Goal: Transaction & Acquisition: Purchase product/service

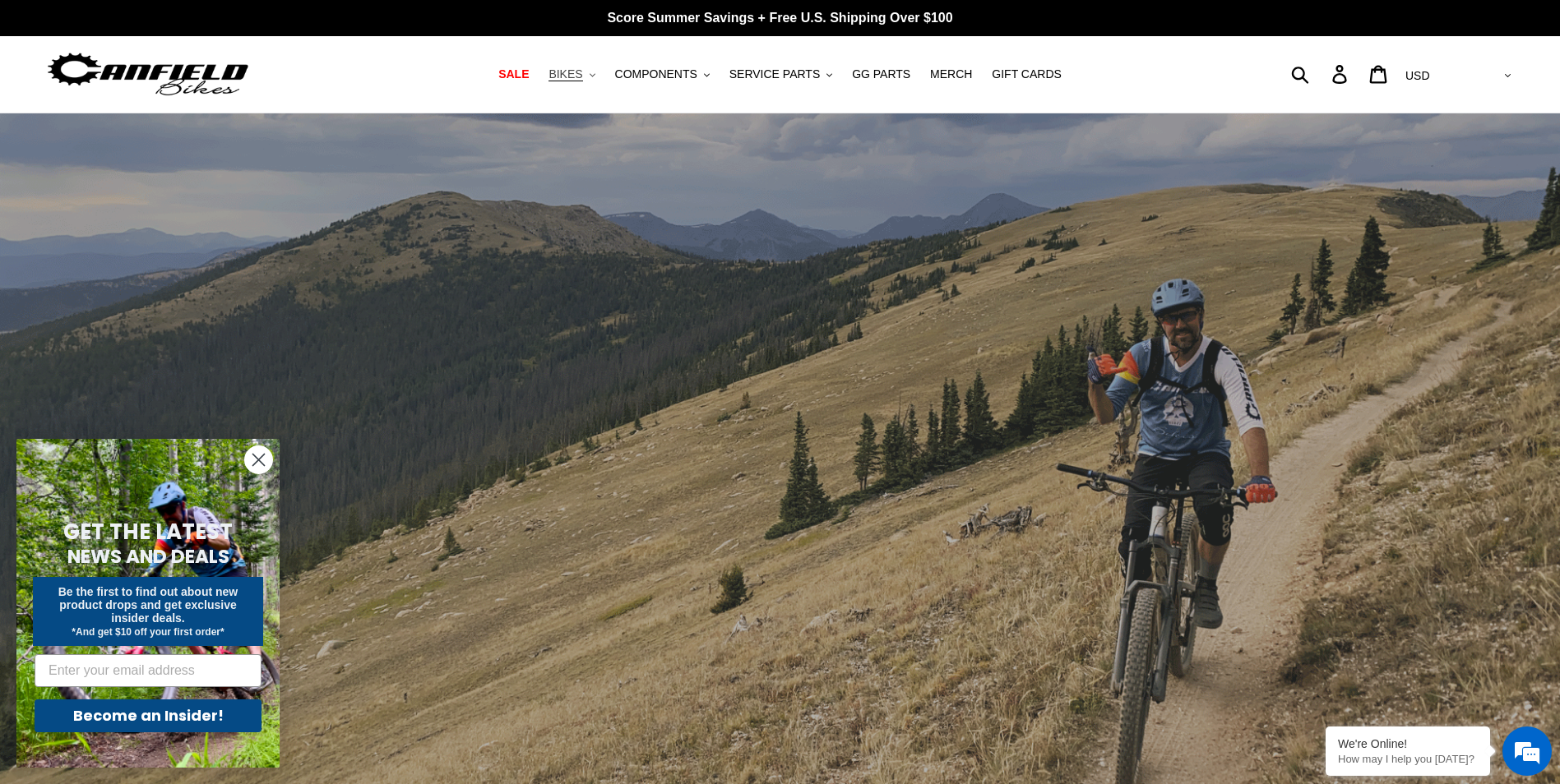
click at [580, 75] on span "BIKES" at bounding box center [565, 74] width 33 height 14
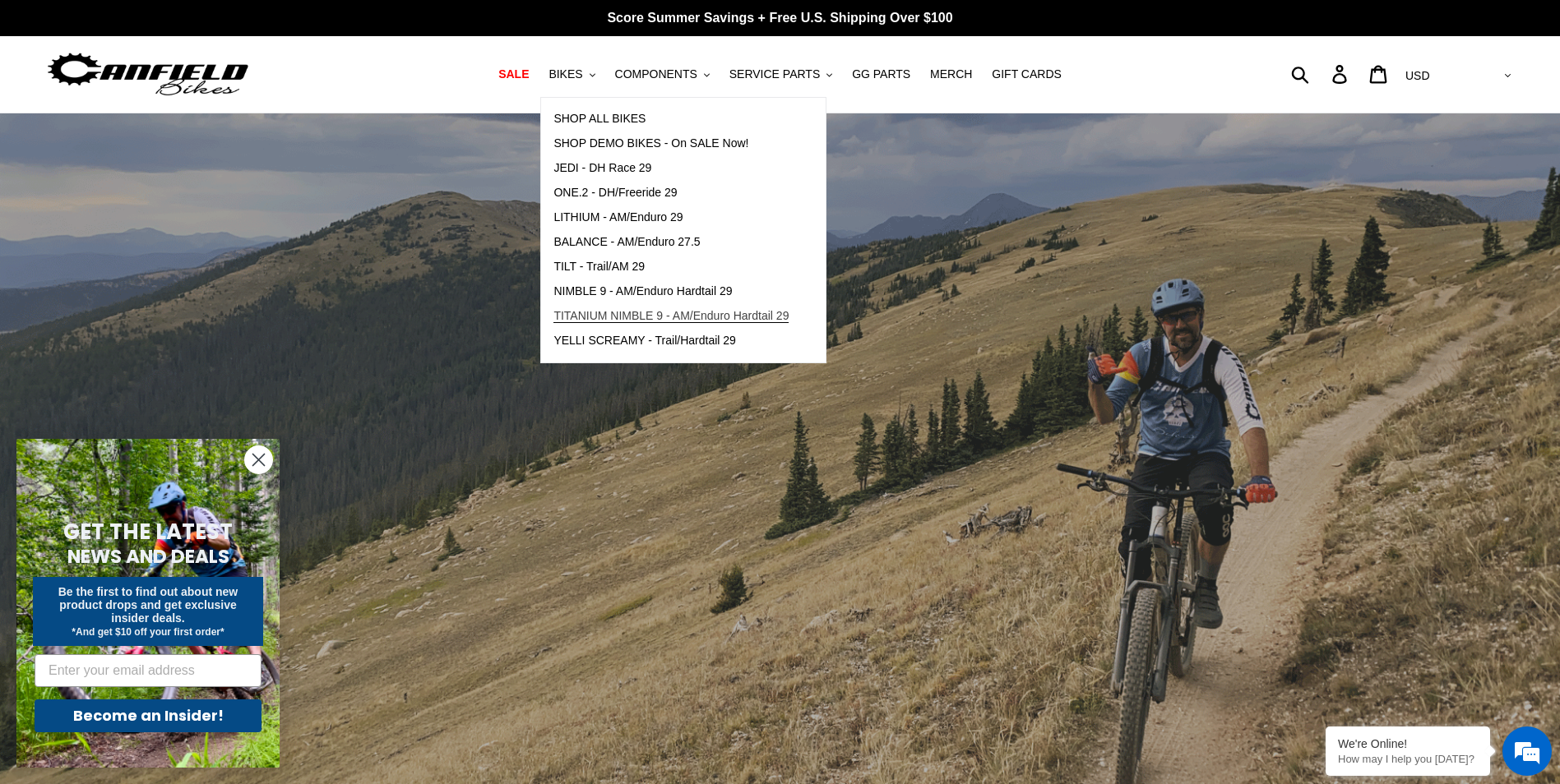
click at [657, 317] on span "TITANIUM NIMBLE 9 - AM/Enduro Hardtail 29" at bounding box center [671, 316] width 235 height 14
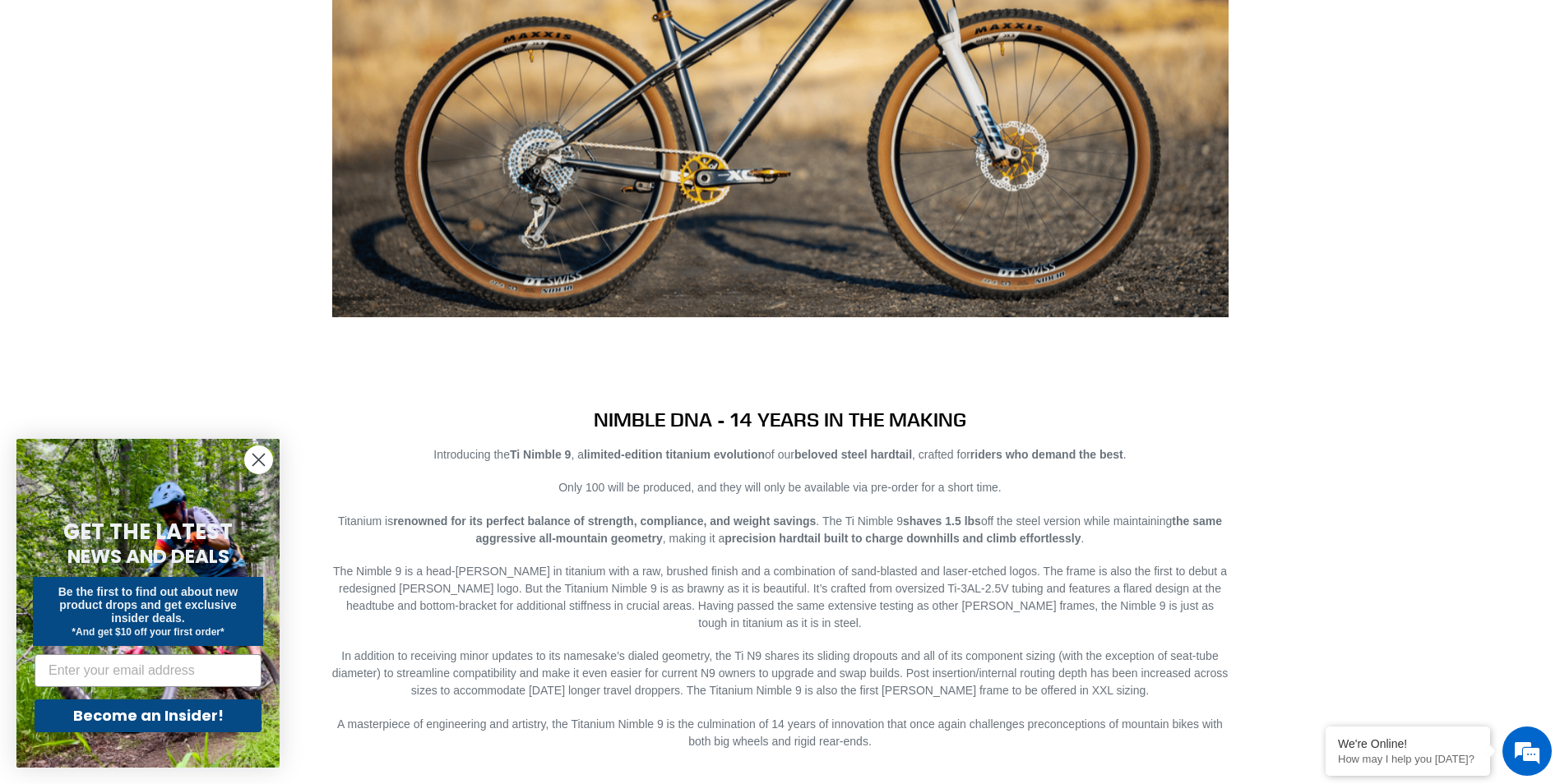
scroll to position [1644, 0]
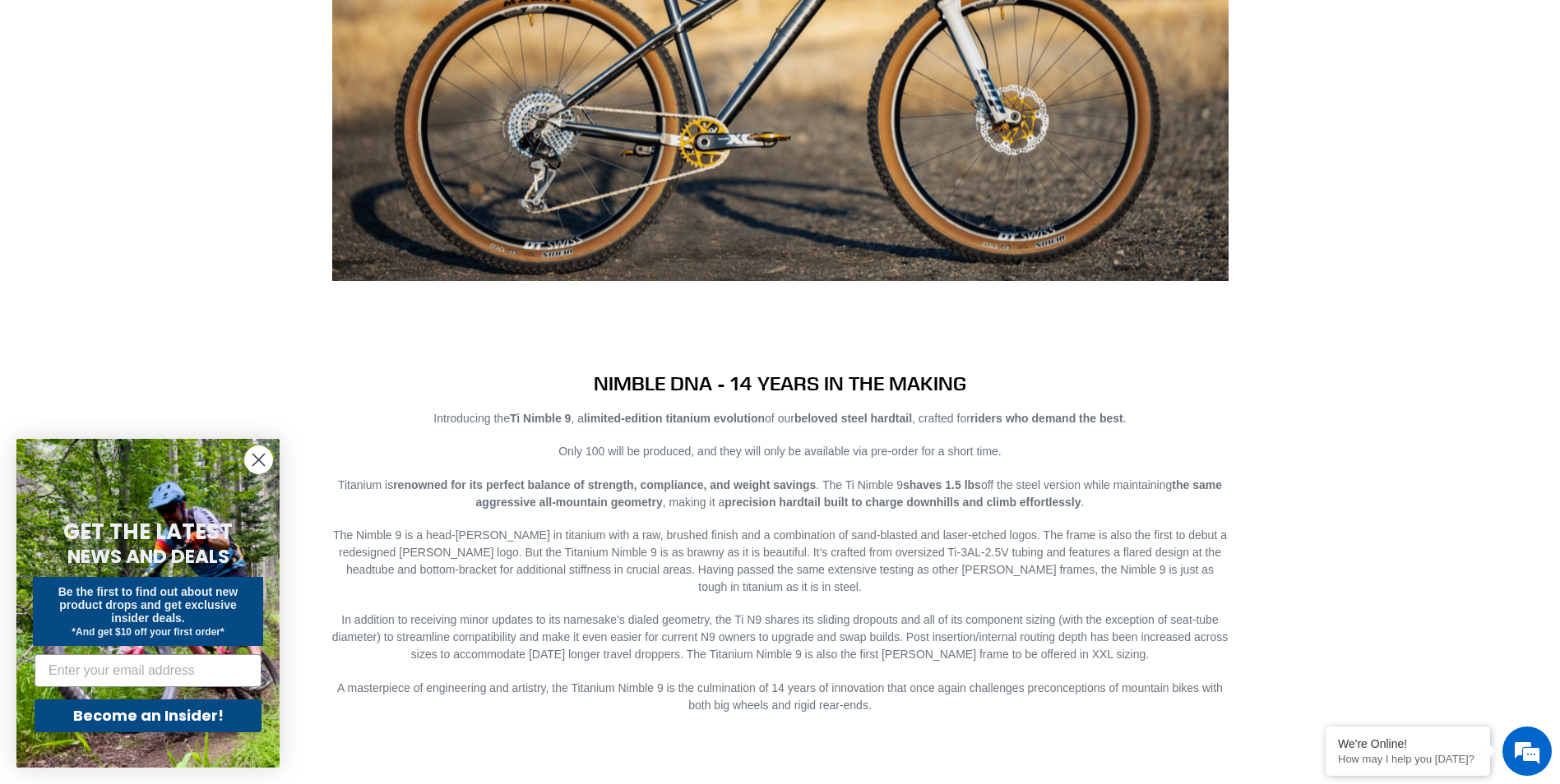
click at [262, 460] on circle "Close dialog" at bounding box center [259, 460] width 27 height 27
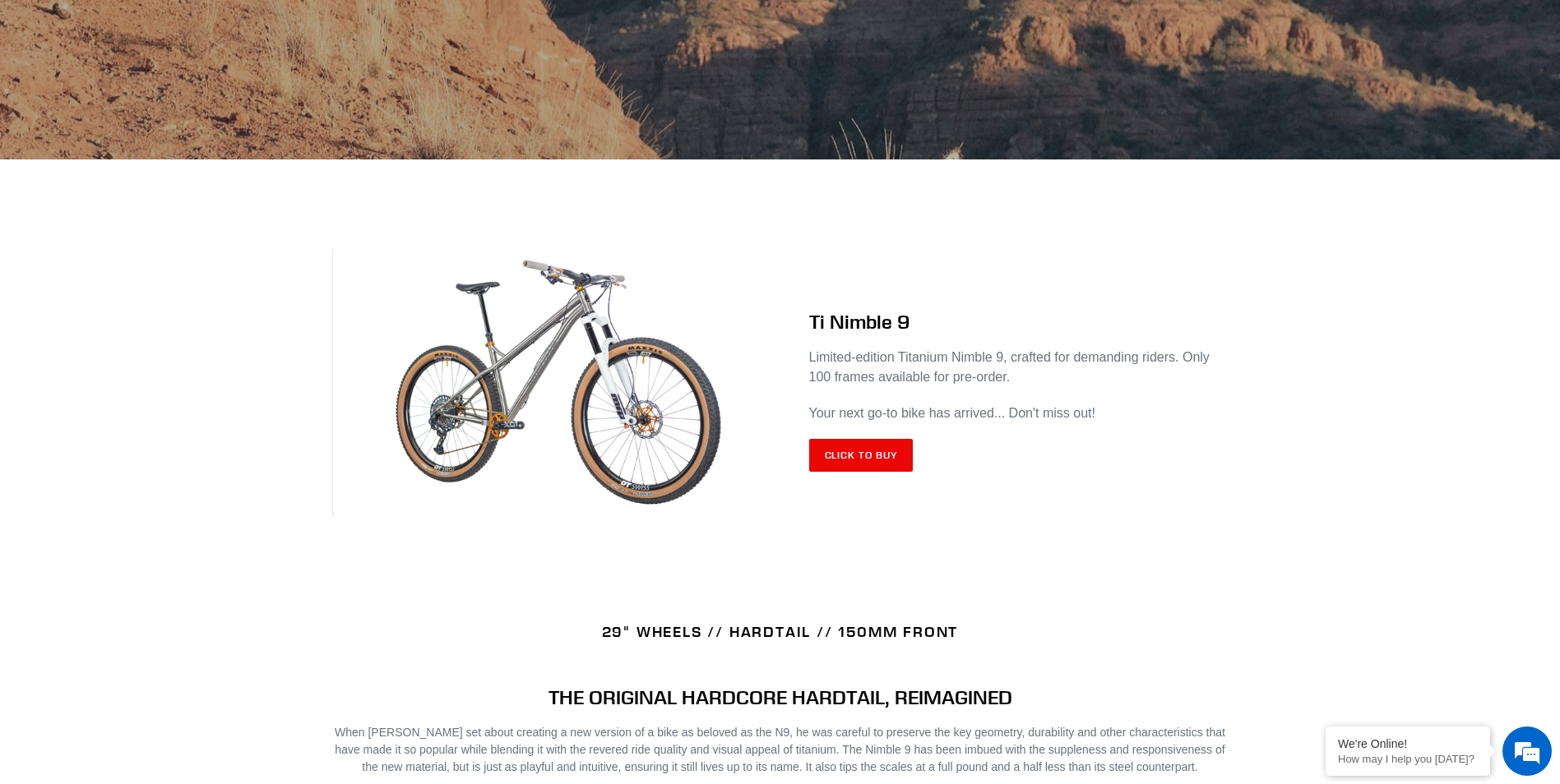
scroll to position [329, 0]
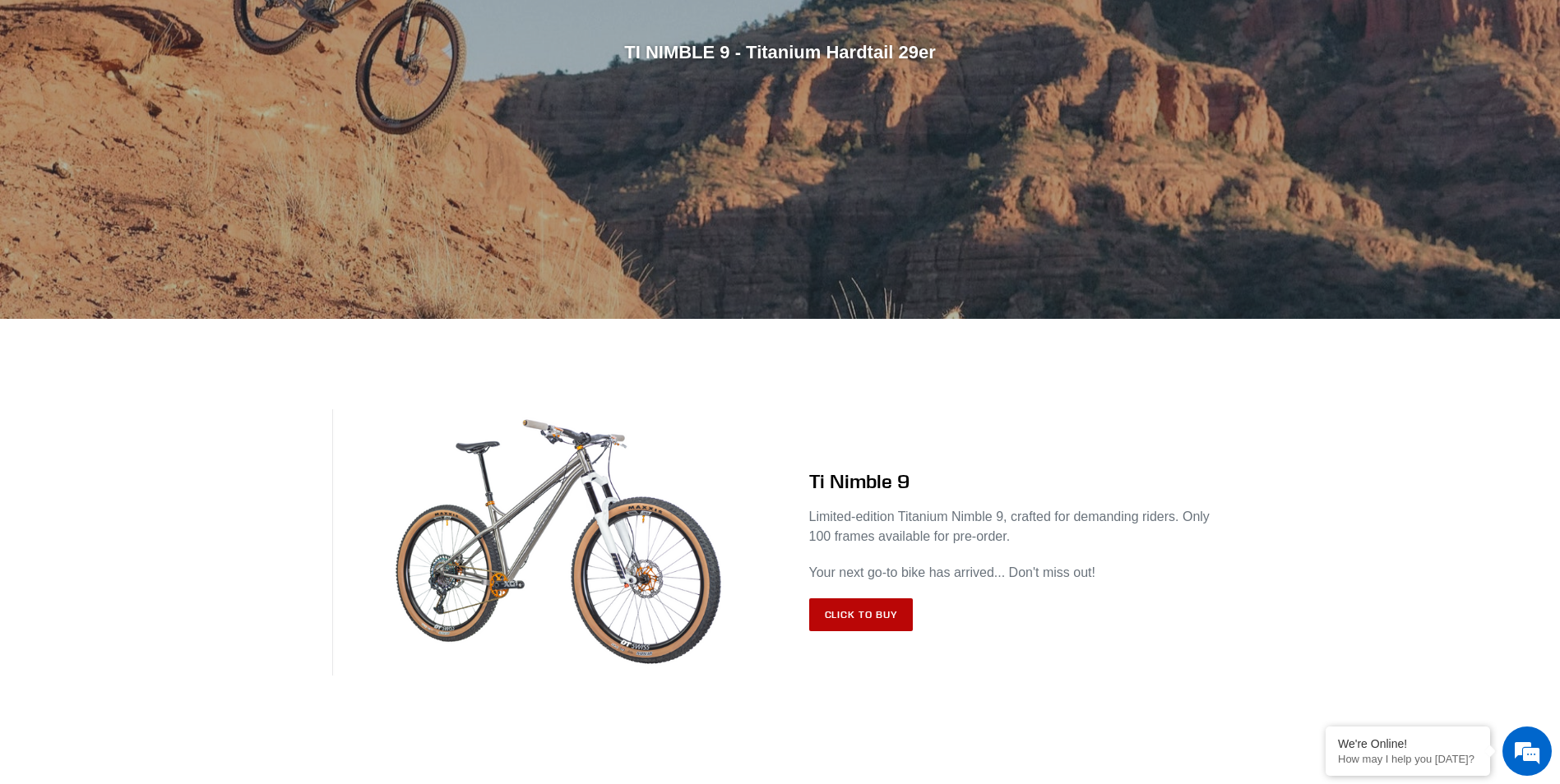
click at [854, 617] on link "Click to Buy" at bounding box center [861, 615] width 104 height 33
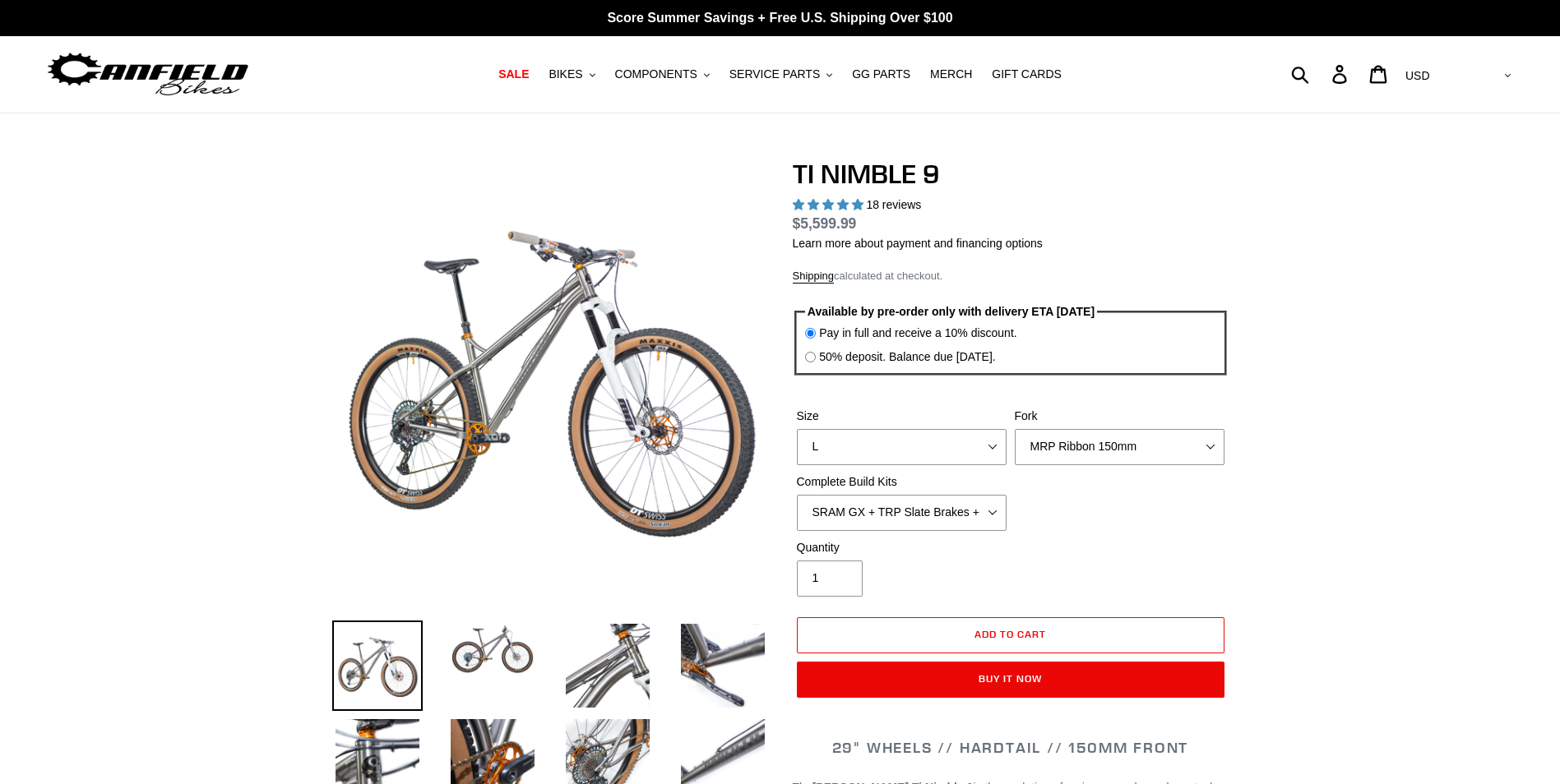
select select "highest-rating"
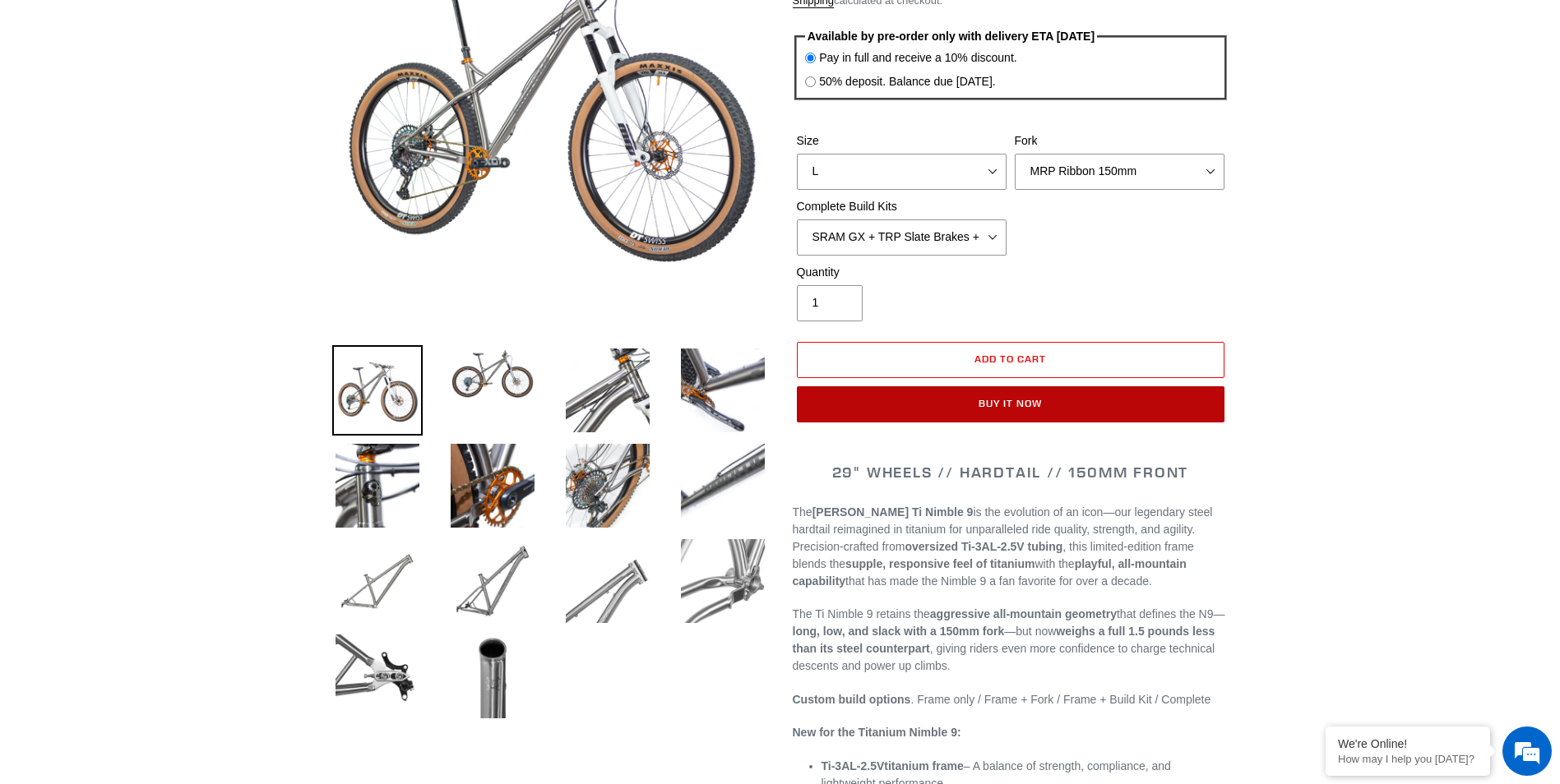
scroll to position [247, 0]
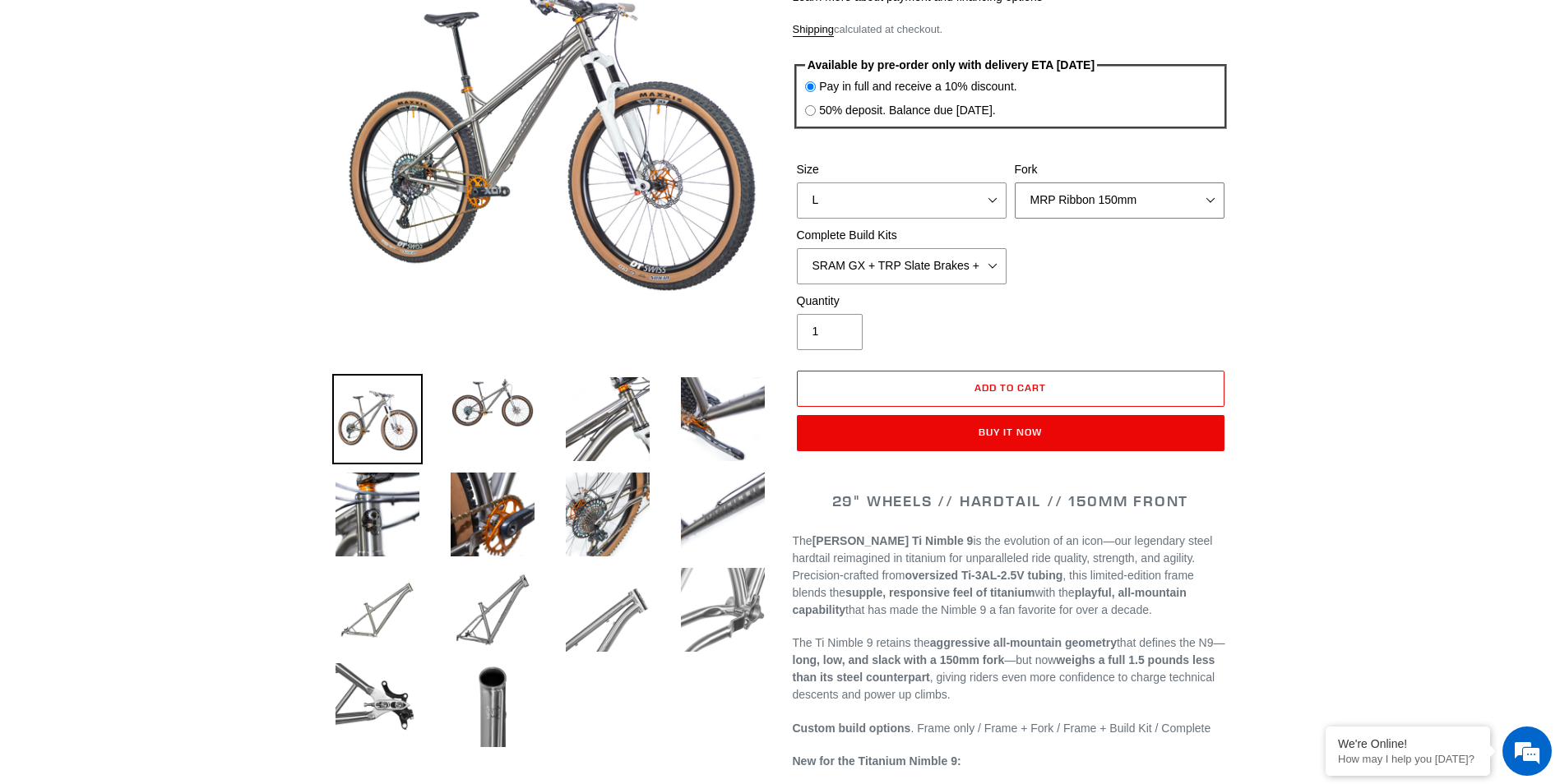
click at [1123, 200] on select "MRP Ribbon 150mm RockShox Lyrik 150mm Fox Factory 36 150mm Cane Creek Helm 150m…" at bounding box center [1119, 201] width 209 height 36
select select "Fox Factory 36 150mm"
click at [1015, 183] on select "MRP Ribbon 150mm RockShox Lyrik 150mm Fox Factory 36 150mm Cane Creek Helm 150m…" at bounding box center [1119, 201] width 209 height 36
click at [935, 262] on select "SRAM GX + TRP Slate Brakes + Rotors + e13 LG-1 Wheels SHIMANO XT + SHIMANO brak…" at bounding box center [901, 266] width 209 height 36
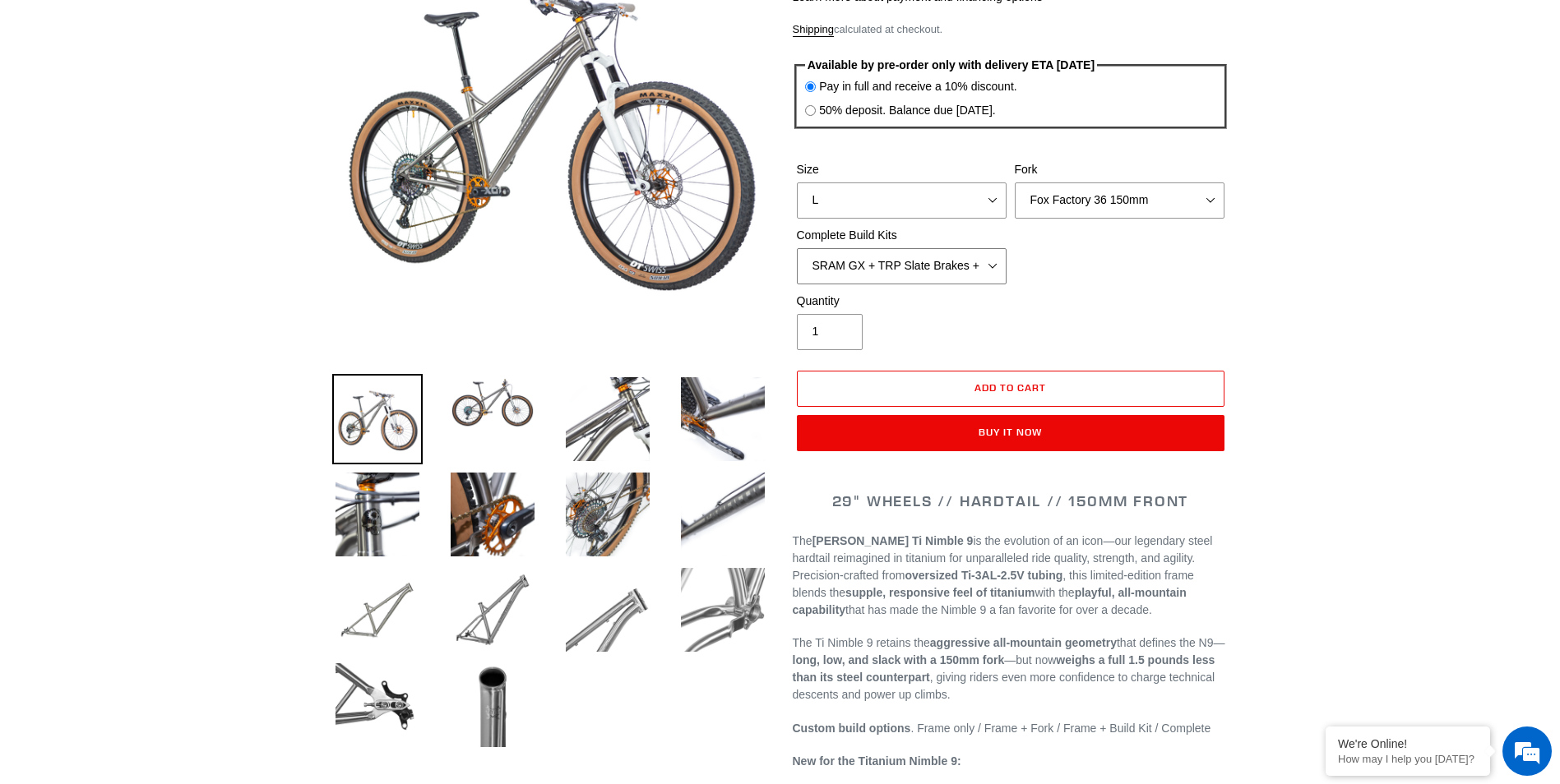
select select "Complete Build Kit - None (Contact us for Custom Builds)"
click at [797, 249] on select "SRAM GX + TRP Slate Brakes + Rotors + e13 LG-1 Wheels SHIMANO XT + SHIMANO brak…" at bounding box center [901, 266] width 209 height 36
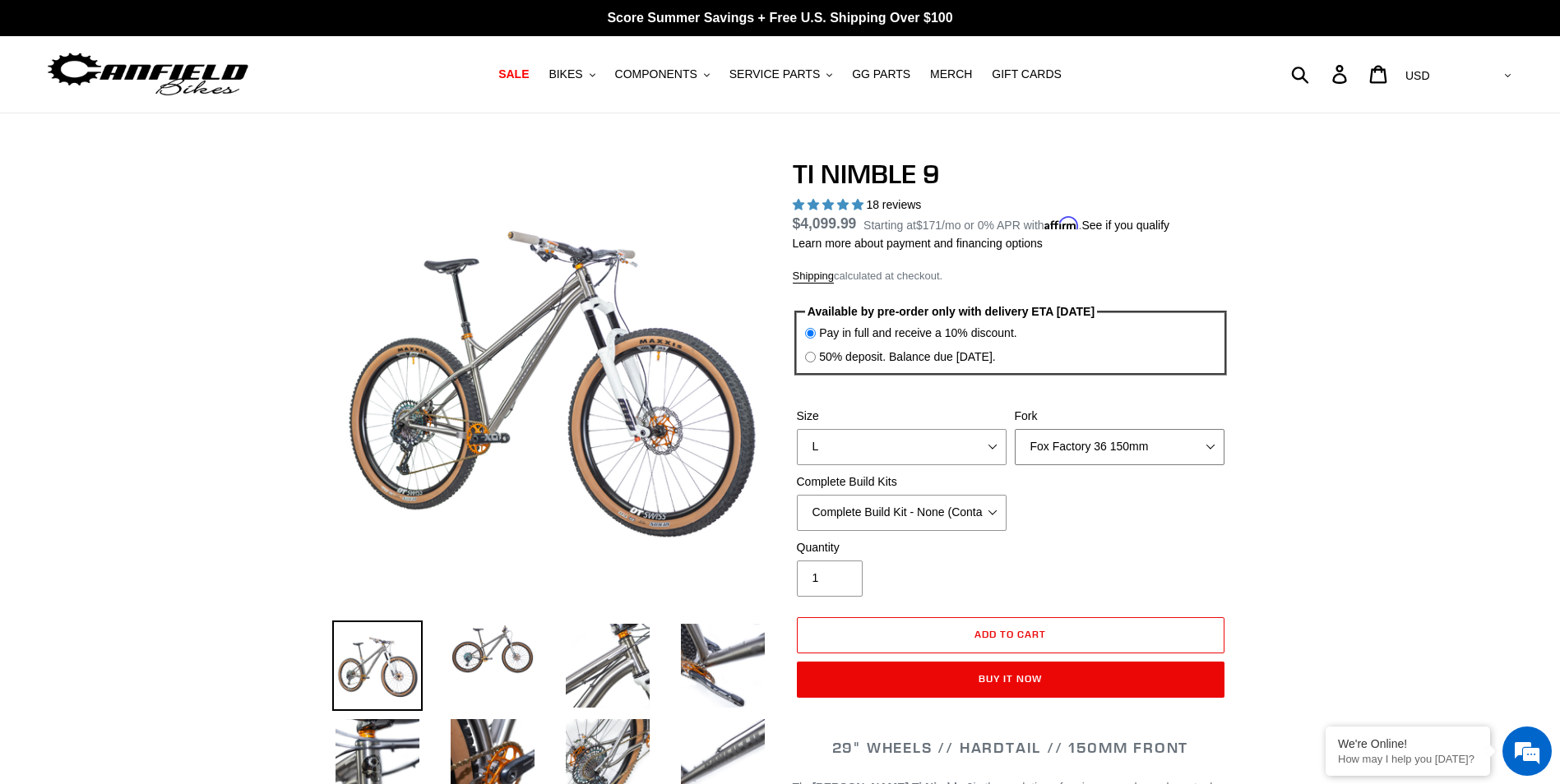
click at [1138, 455] on select "MRP Ribbon 150mm RockShox Lyrik 150mm Fox Factory 36 150mm Cane Creek Helm 150m…" at bounding box center [1119, 447] width 209 height 36
click at [1015, 429] on select "MRP Ribbon 150mm RockShox Lyrik 150mm Fox Factory 36 150mm Cane Creek Helm 150m…" at bounding box center [1119, 447] width 209 height 36
click at [1125, 443] on select "MRP Ribbon 150mm RockShox Lyrik 150mm Fox Factory 36 150mm Cane Creek Helm 150m…" at bounding box center [1119, 447] width 209 height 36
select select "Fox Factory 36 150mm"
click at [1015, 429] on select "MRP Ribbon 150mm RockShox Lyrik 150mm Fox Factory 36 150mm Cane Creek Helm 150m…" at bounding box center [1119, 447] width 209 height 36
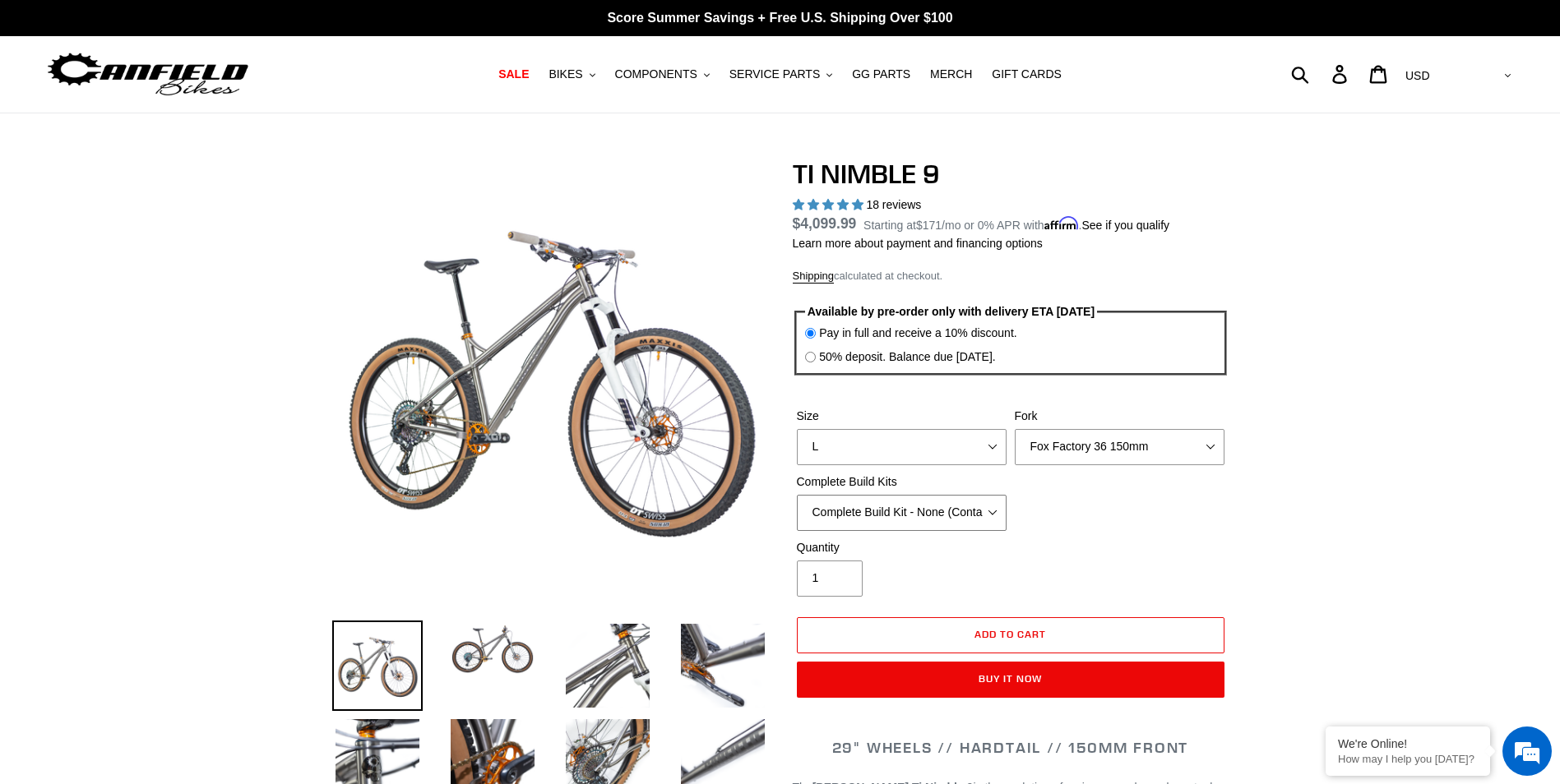
click at [867, 514] on select "SRAM GX + TRP Slate Brakes + Rotors + e13 LG-1 Wheels SHIMANO XT + SHIMANO brak…" at bounding box center [901, 512] width 209 height 36
click at [797, 494] on select "SRAM GX + TRP Slate Brakes + Rotors + e13 LG-1 Wheels SHIMANO XT + SHIMANO brak…" at bounding box center [901, 512] width 209 height 36
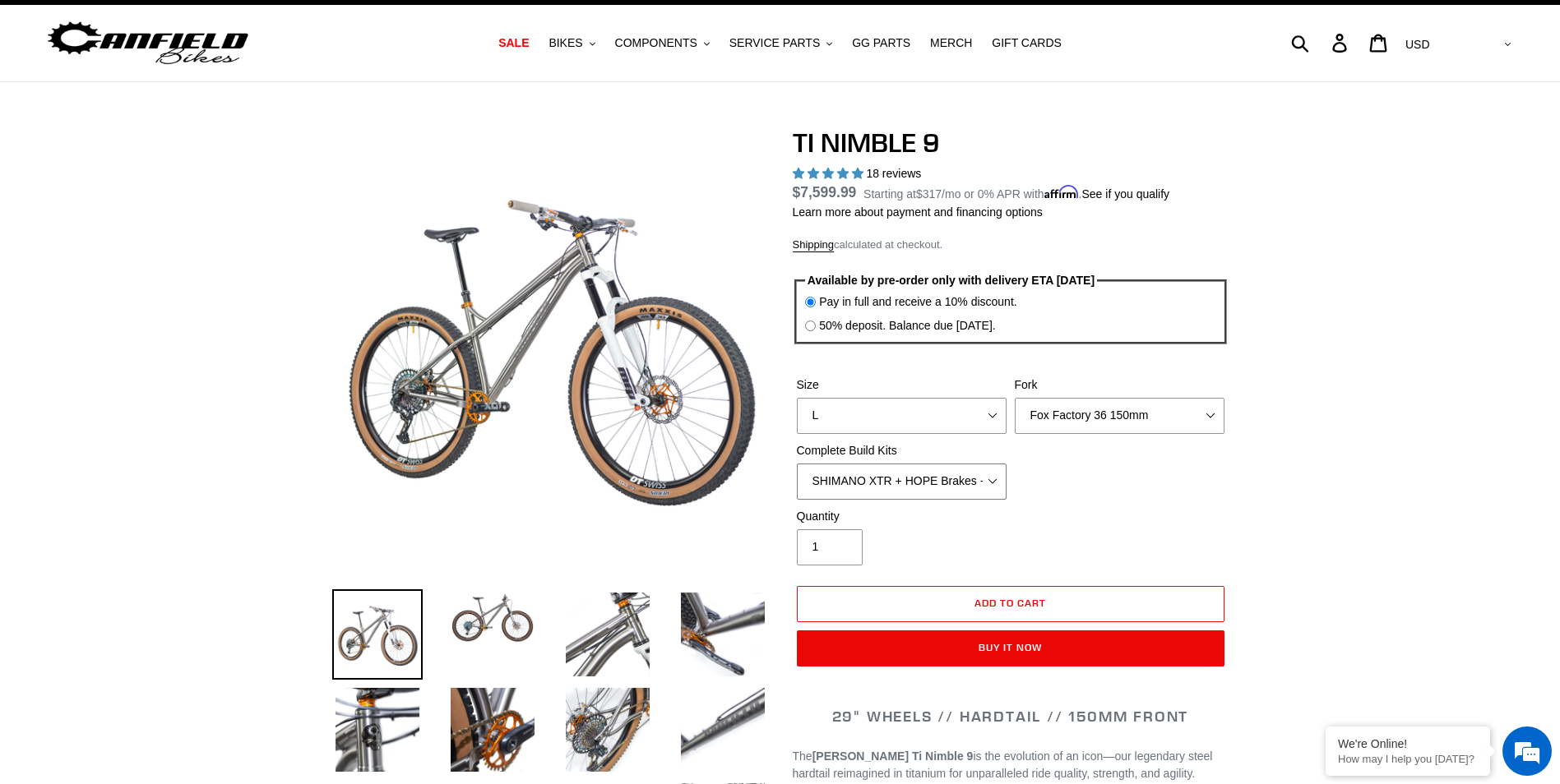
scroll to position [82, 0]
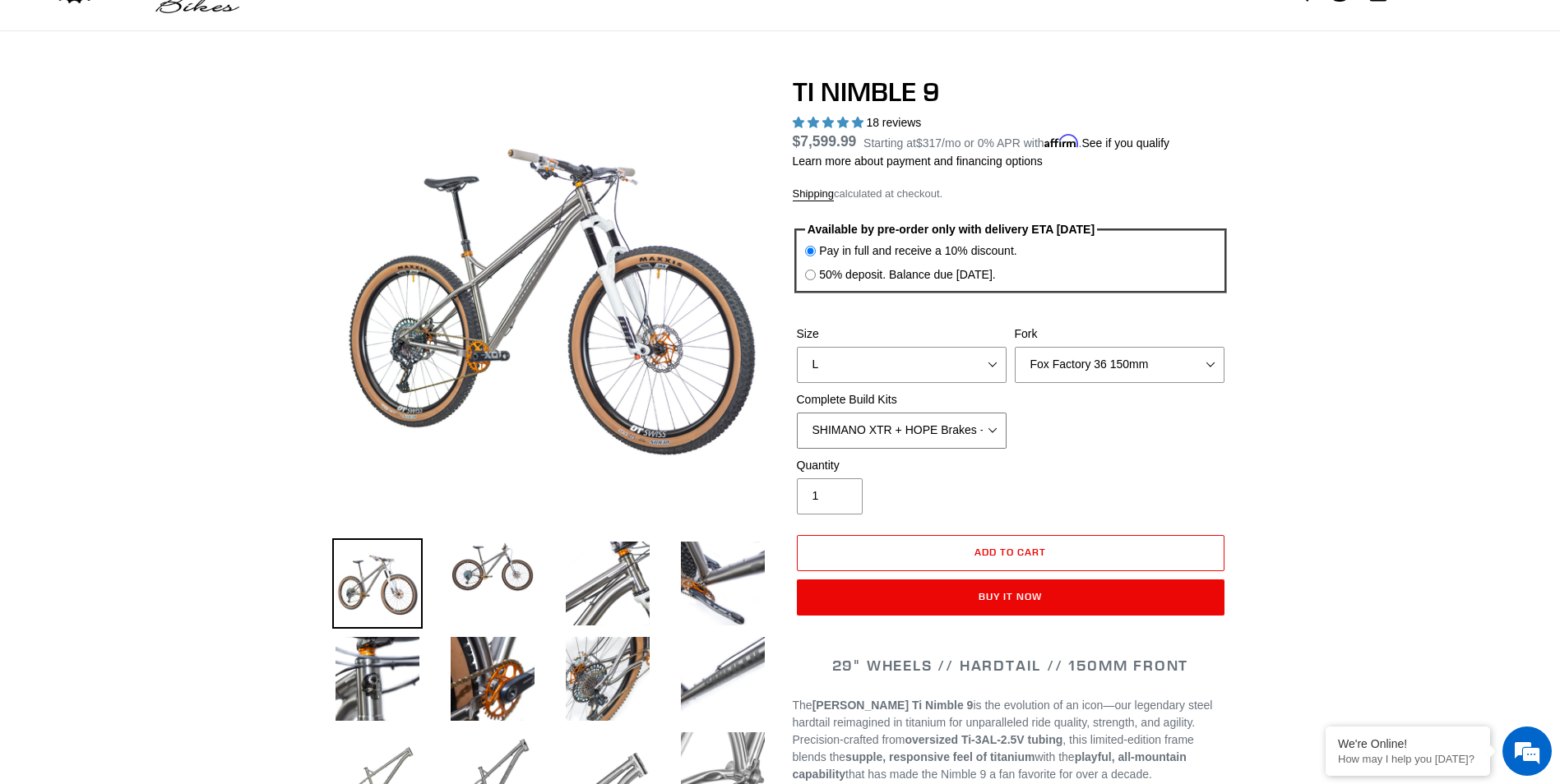
click at [988, 444] on select "SRAM GX + TRP Slate Brakes + Rotors + e13 LG-1 Wheels SHIMANO XT + SHIMANO brak…" at bounding box center [901, 430] width 209 height 36
select select "SRAM GX + TRP Slate Brakes + Rotors + e13 LG-1 Wheels"
click at [797, 412] on select "SRAM GX + TRP Slate Brakes + Rotors + e13 LG-1 Wheels SHIMANO XT + SHIMANO brak…" at bounding box center [901, 430] width 209 height 36
click at [725, 589] on img at bounding box center [723, 584] width 91 height 91
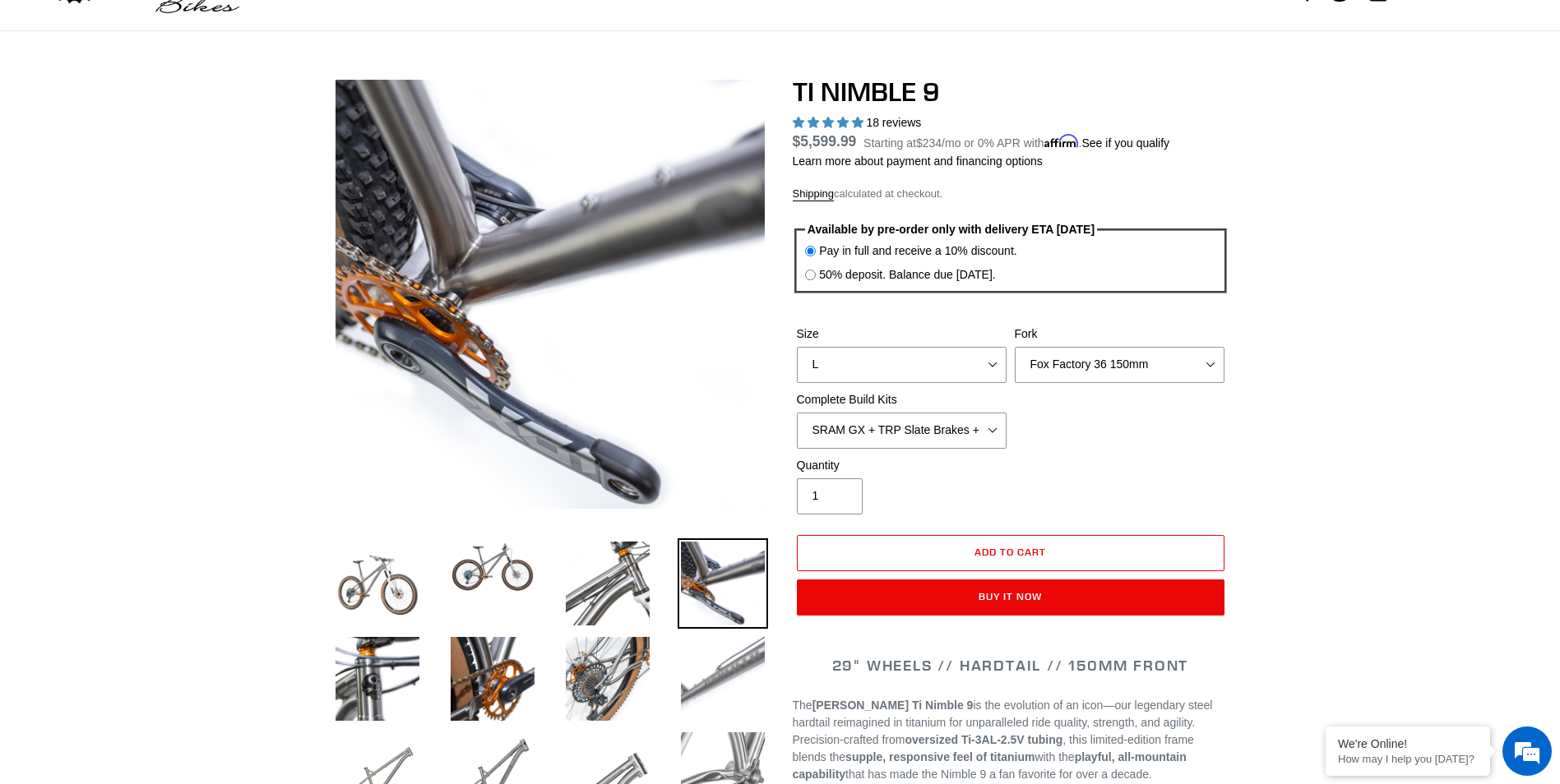
scroll to position [165, 0]
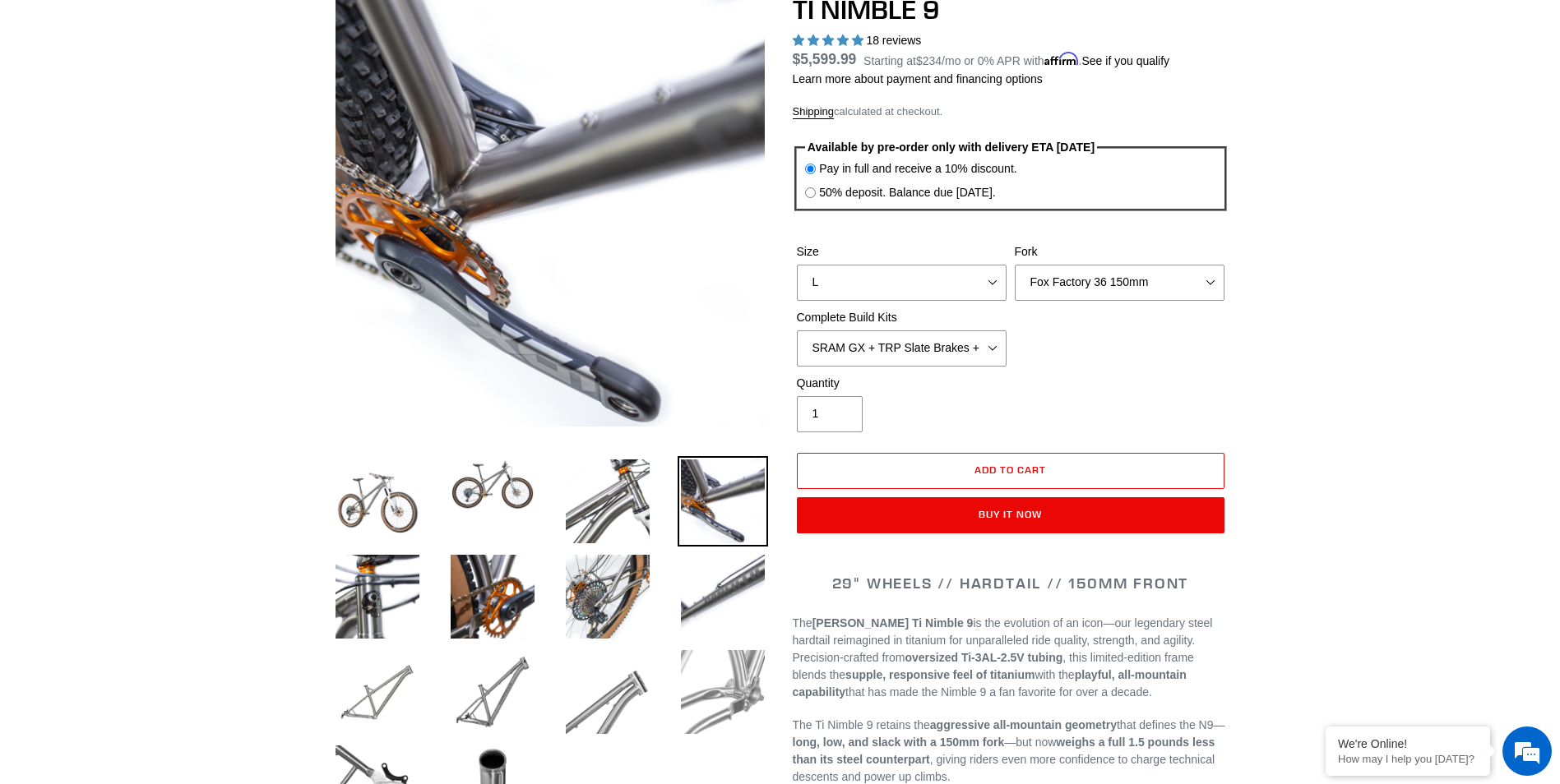
click at [738, 695] on img at bounding box center [723, 693] width 91 height 91
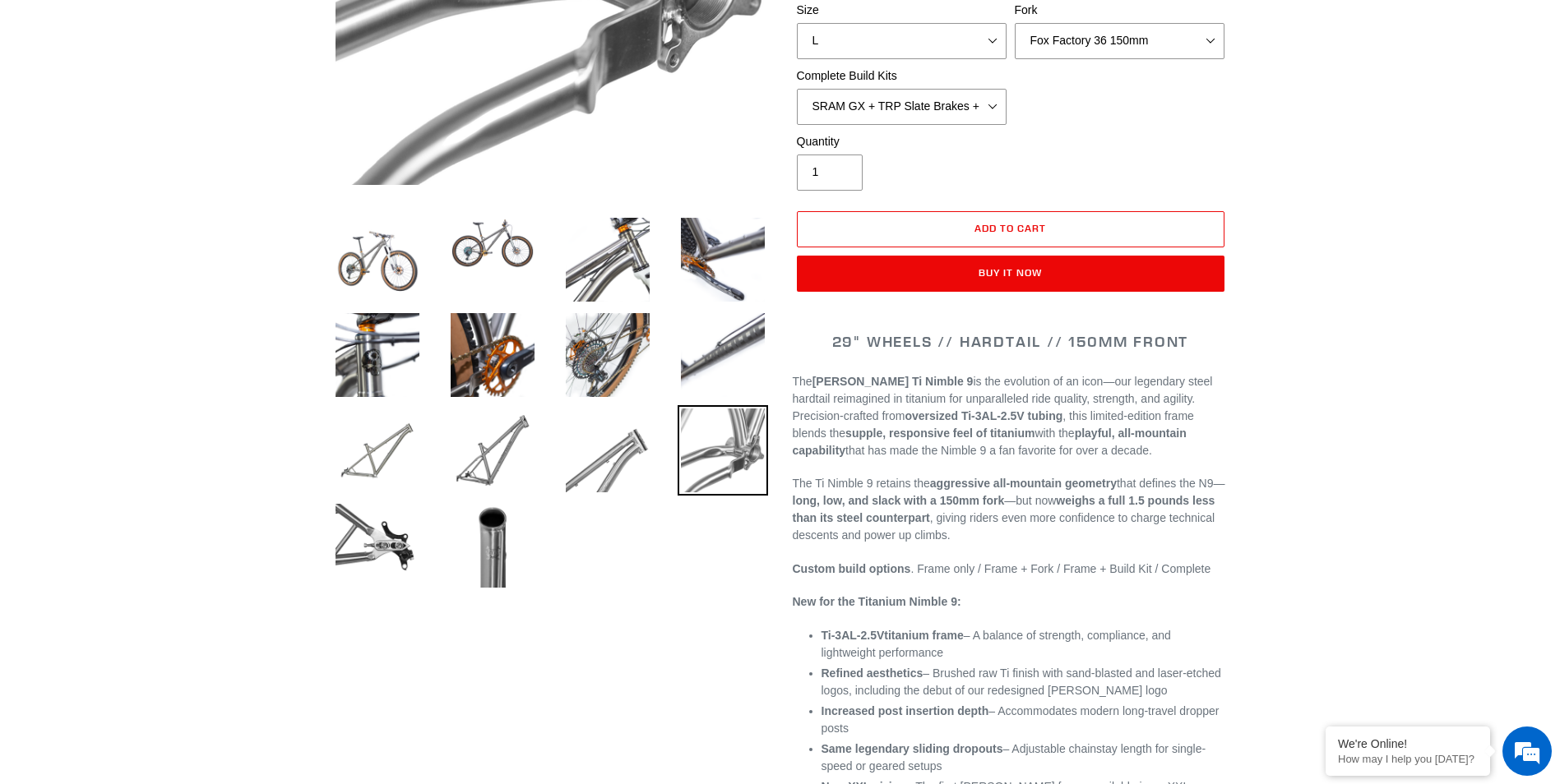
scroll to position [411, 0]
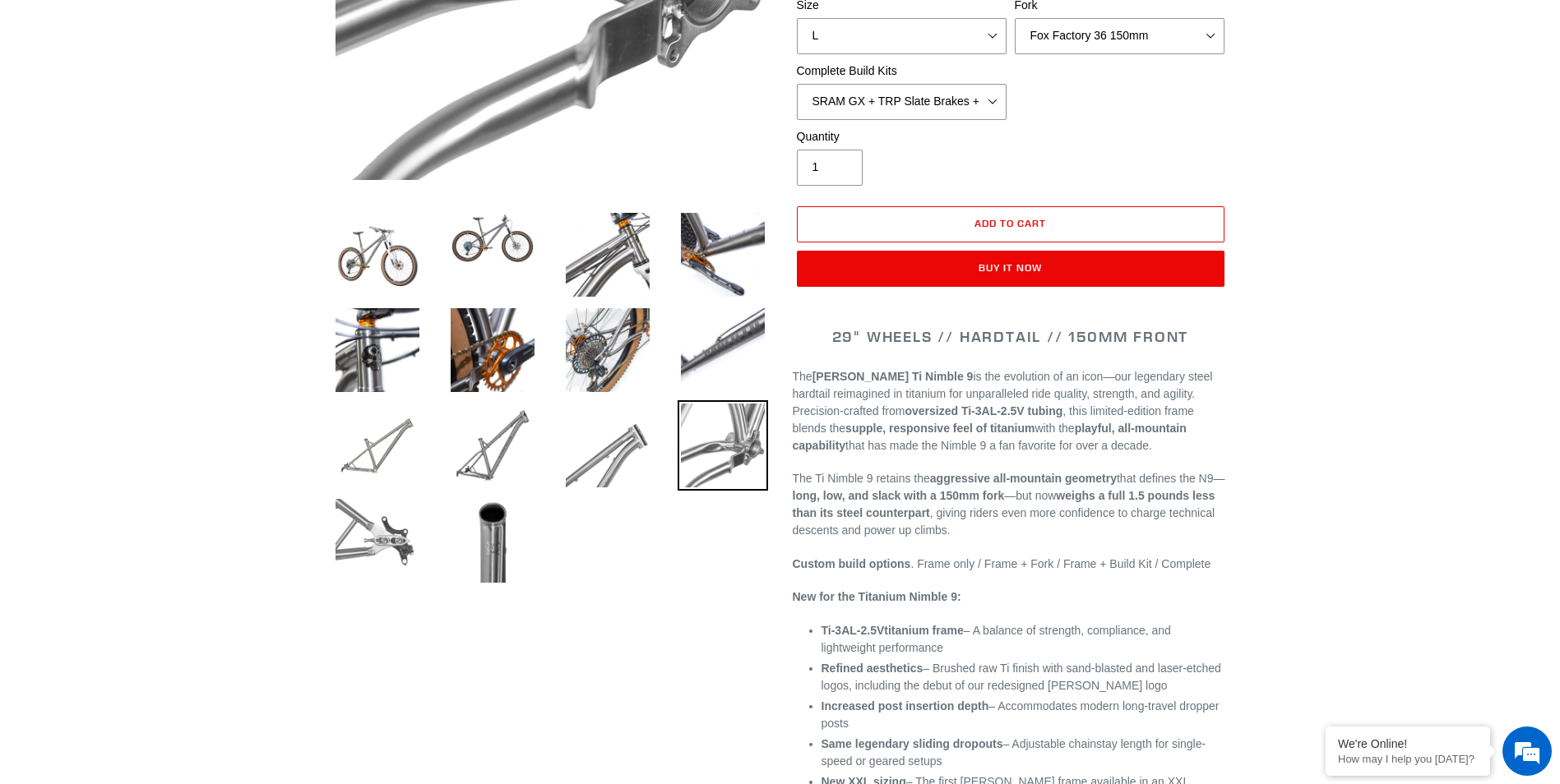
click at [377, 540] on img at bounding box center [378, 541] width 91 height 91
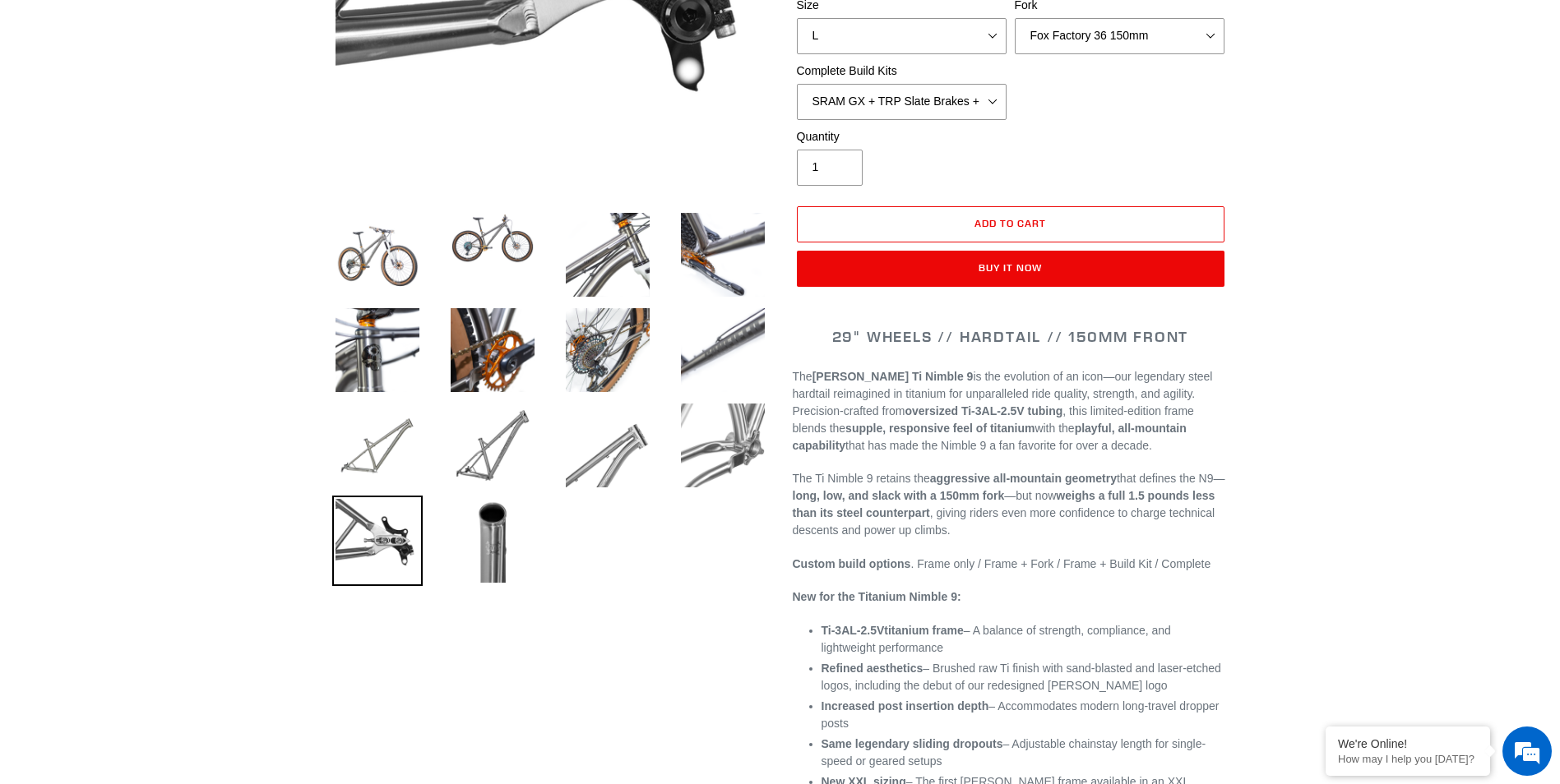
click at [384, 542] on img at bounding box center [378, 541] width 91 height 91
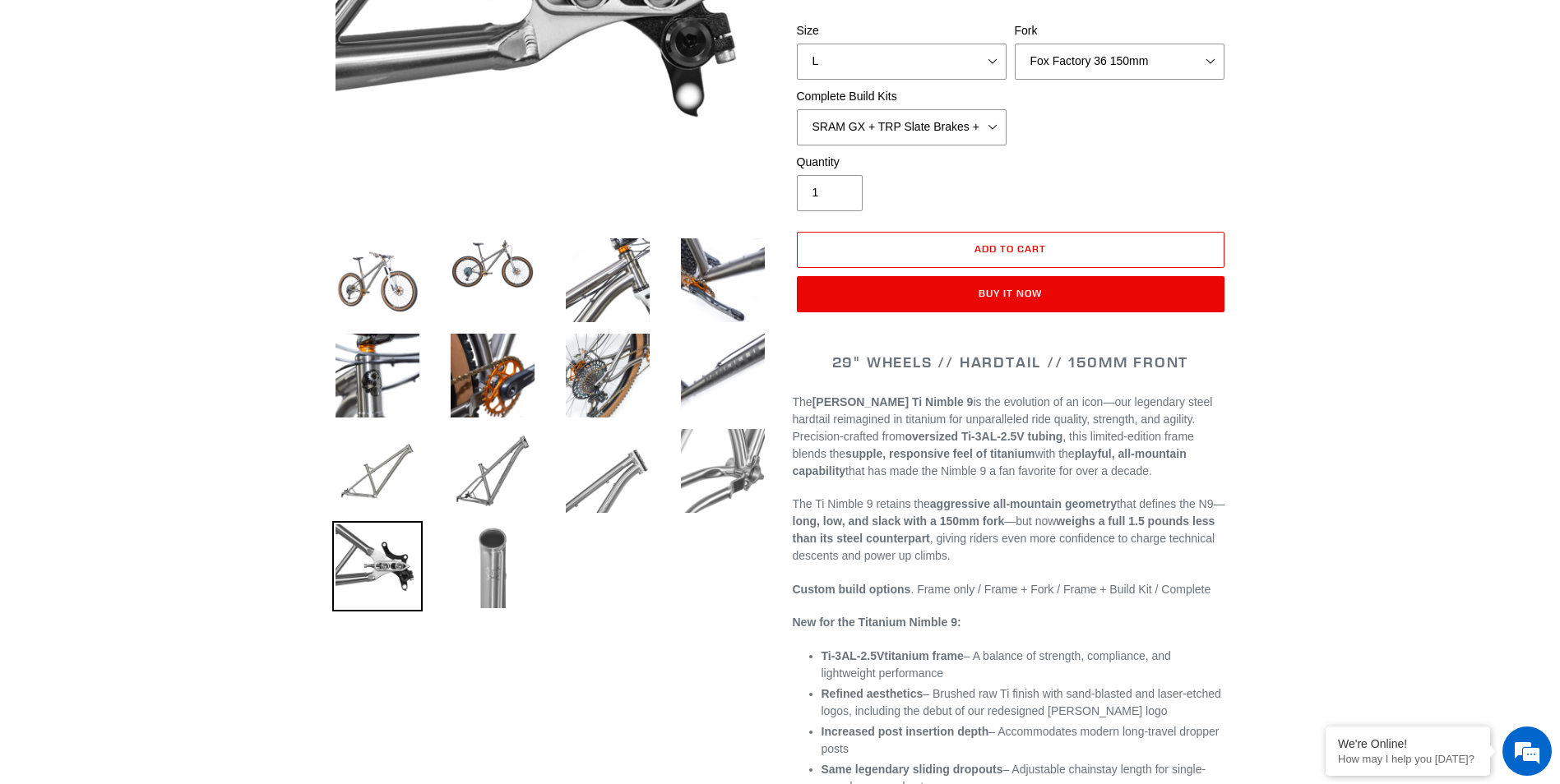
scroll to position [165, 0]
